Goal: Find contact information: Find contact information

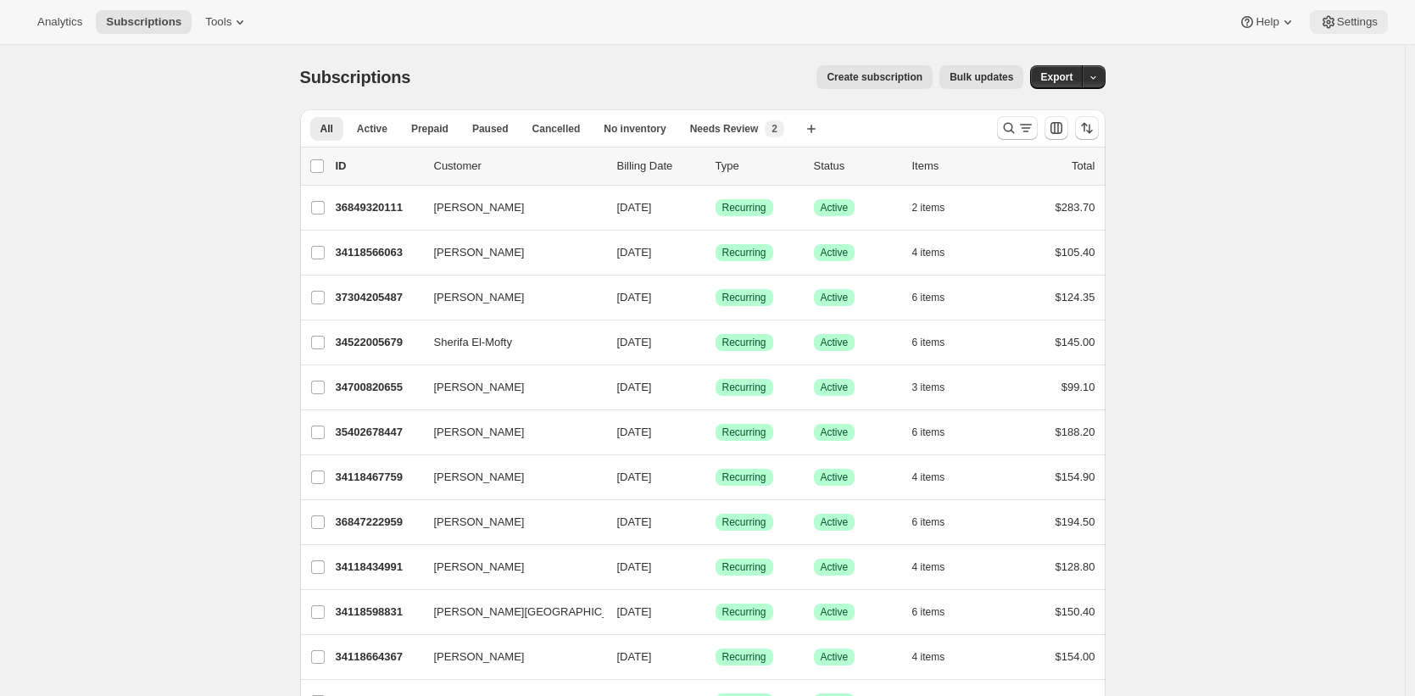
click at [1367, 23] on span "Settings" at bounding box center [1357, 22] width 41 height 14
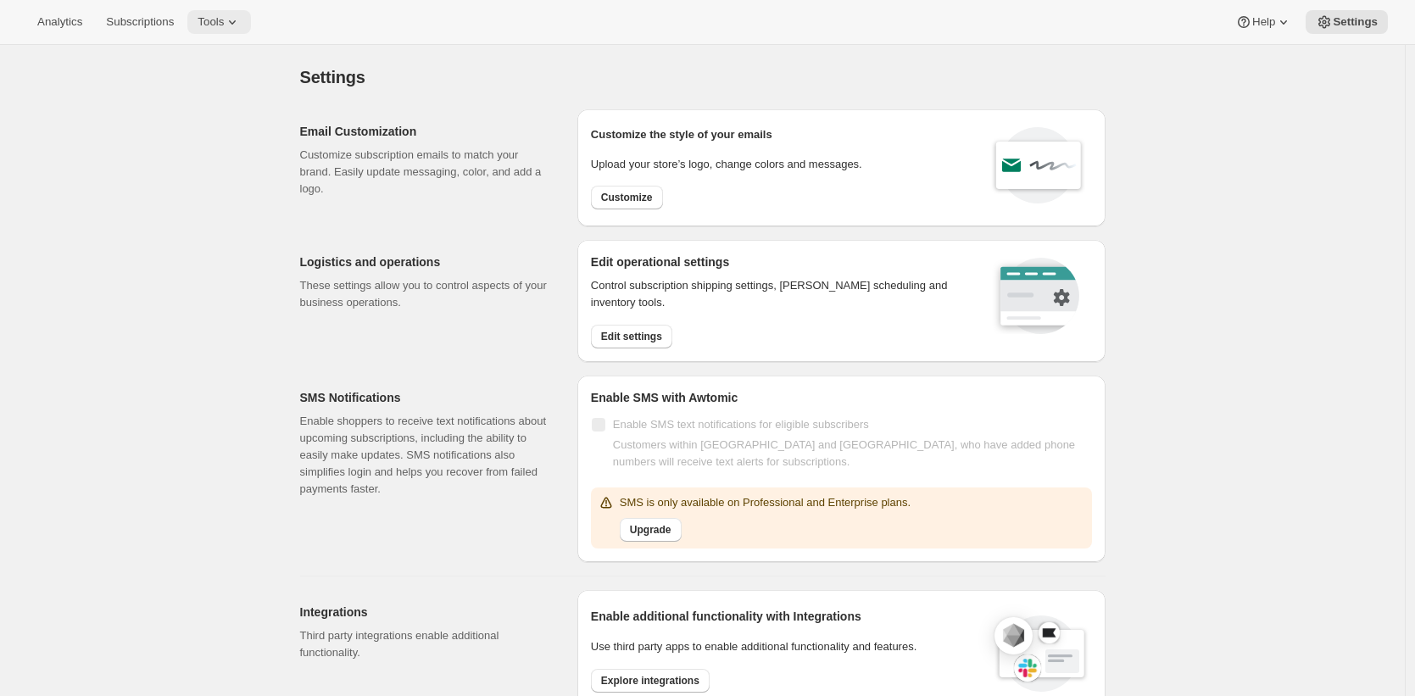
click at [232, 29] on button "Tools" at bounding box center [219, 22] width 64 height 24
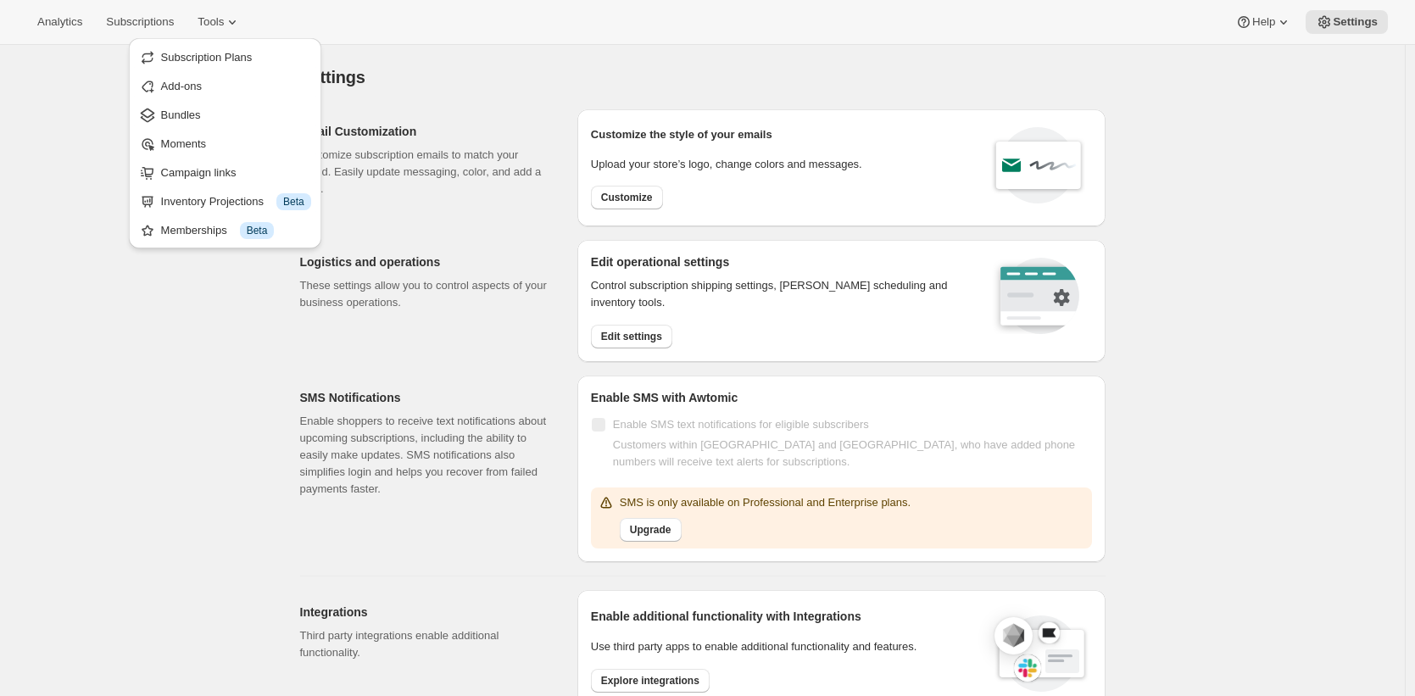
click at [1335, 79] on div "Settings. This page is ready Settings Email Customization Customize subscriptio…" at bounding box center [702, 696] width 1405 height 1303
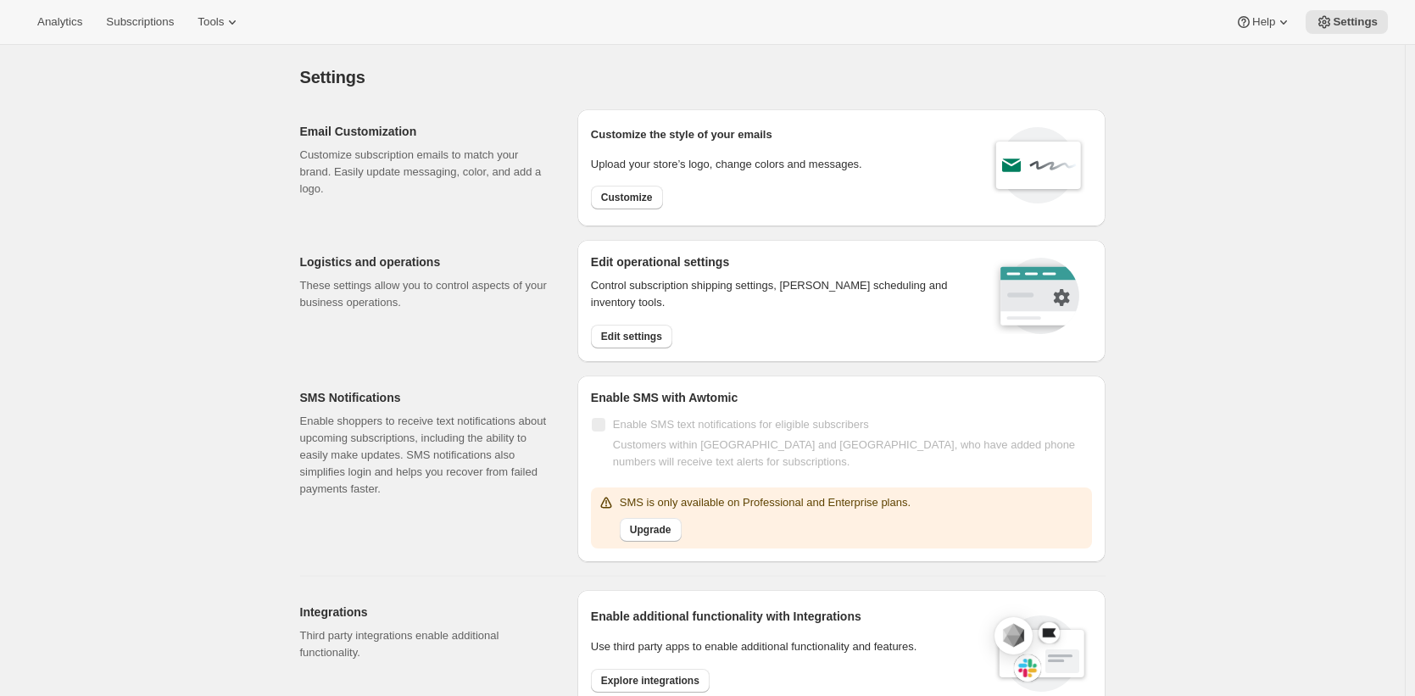
click at [271, 320] on div "Settings. This page is ready Settings Email Customization Customize subscriptio…" at bounding box center [702, 696] width 1405 height 1303
click at [1278, 24] on icon at bounding box center [1283, 22] width 17 height 17
click at [1253, 120] on span "Contact us" at bounding box center [1257, 115] width 53 height 13
click at [1256, 111] on span "Contact us" at bounding box center [1257, 115] width 53 height 13
click at [1261, 121] on span "Contact us" at bounding box center [1260, 115] width 59 height 17
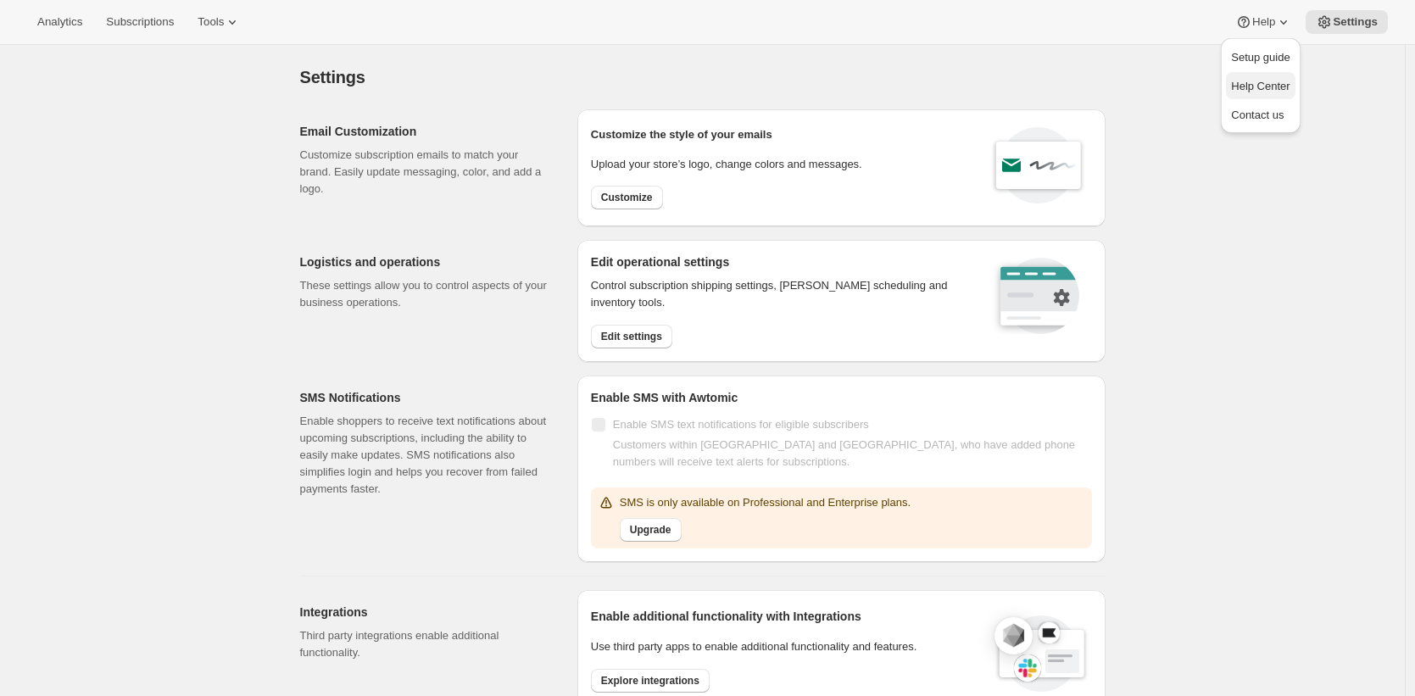
click at [1267, 89] on span "Help Center" at bounding box center [1260, 86] width 59 height 13
click at [1263, 120] on span "Contact us" at bounding box center [1257, 115] width 53 height 13
click at [1272, 120] on span "Contact us" at bounding box center [1257, 115] width 53 height 13
